Goal: Use online tool/utility

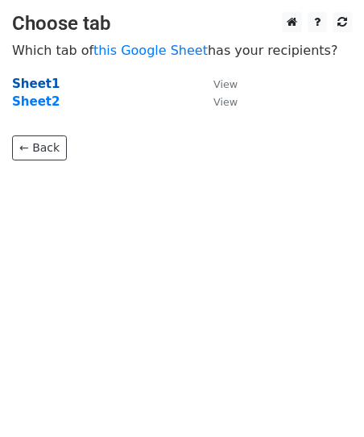
click at [40, 81] on strong "Sheet1" at bounding box center [36, 84] width 48 height 15
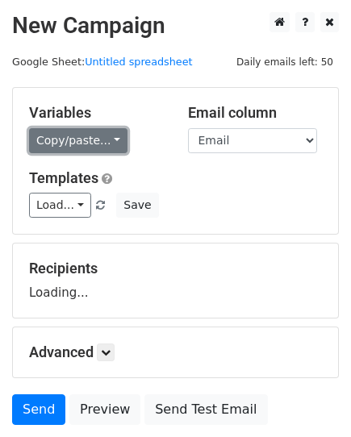
click at [86, 141] on link "Copy/paste..." at bounding box center [78, 140] width 98 height 25
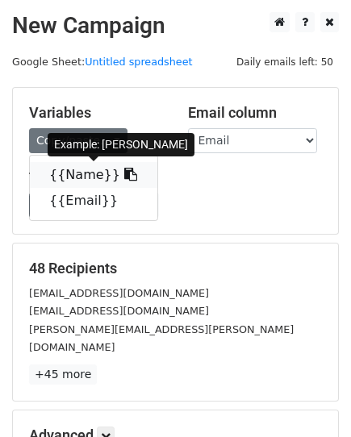
click at [82, 170] on link "{{Name}}" at bounding box center [93, 175] width 127 height 26
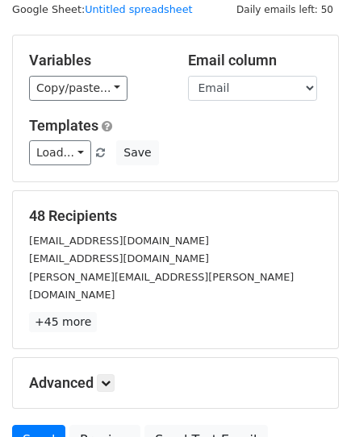
scroll to position [81, 0]
